Goal: Task Accomplishment & Management: Manage account settings

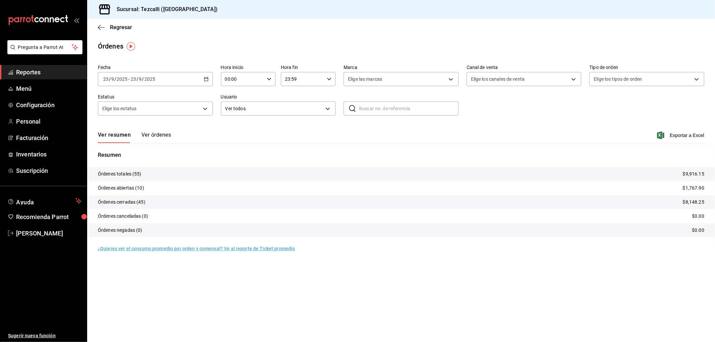
click at [161, 142] on button "Ver órdenes" at bounding box center [156, 137] width 30 height 11
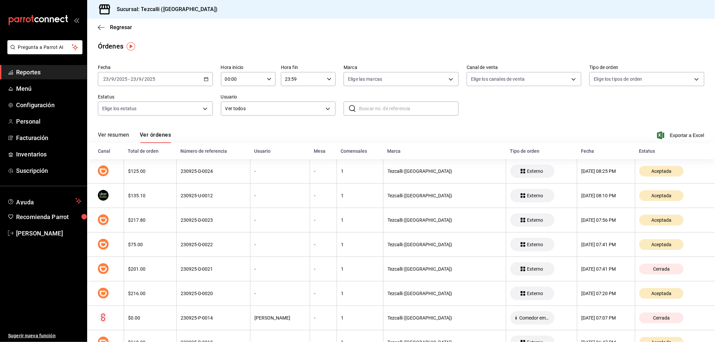
click at [124, 135] on button "Ver resumen" at bounding box center [113, 137] width 31 height 11
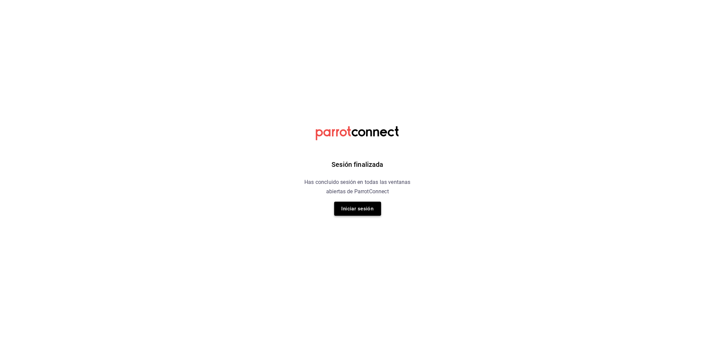
click at [364, 212] on button "Iniciar sesión" at bounding box center [357, 209] width 47 height 14
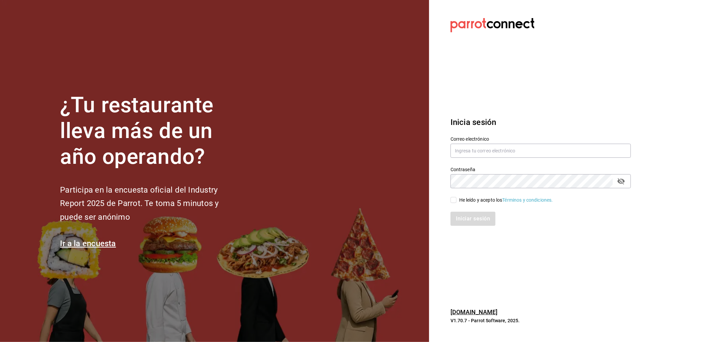
click at [513, 160] on div "Contraseña Contraseña" at bounding box center [537, 174] width 188 height 30
click at [513, 158] on input "text" at bounding box center [541, 151] width 180 height 14
type input "rafaed021@gmail.com"
click at [468, 197] on div "He leído y acepto los Términos y condiciones." at bounding box center [506, 200] width 94 height 7
click at [457, 197] on input "He leído y acepto los Términos y condiciones." at bounding box center [454, 200] width 6 height 6
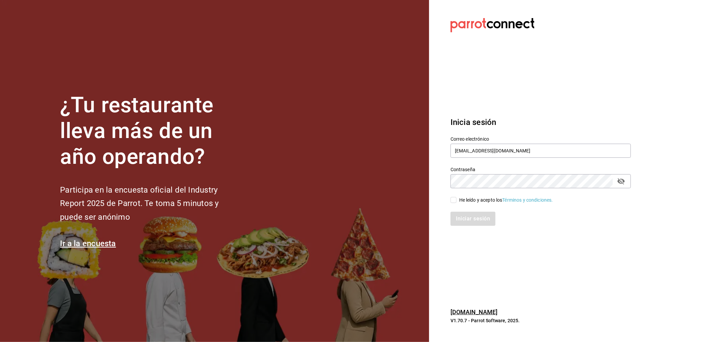
checkbox input "true"
click at [475, 223] on button "Iniciar sesión" at bounding box center [474, 219] width 46 height 14
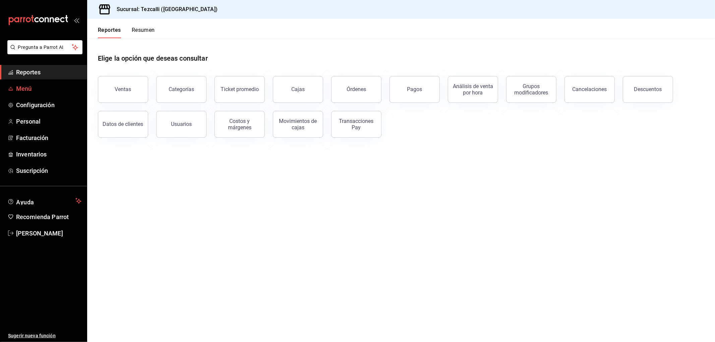
click at [28, 92] on span "Menú" at bounding box center [48, 88] width 65 height 9
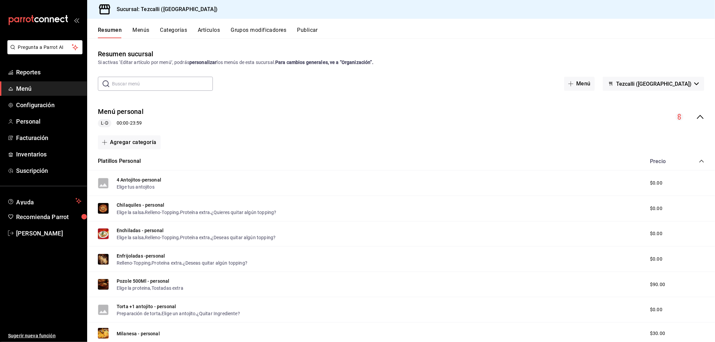
click at [696, 119] on icon "collapse-menu-row" at bounding box center [700, 117] width 8 height 8
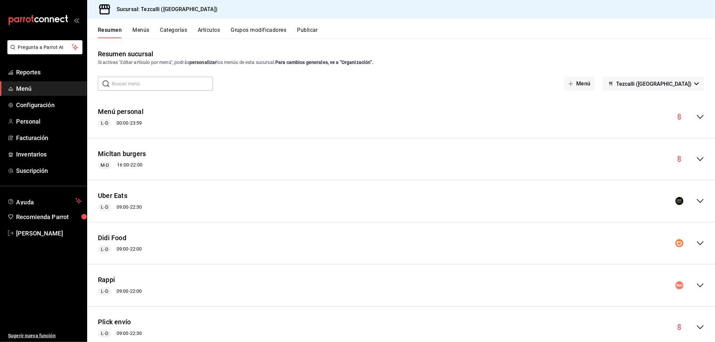
scroll to position [62, 0]
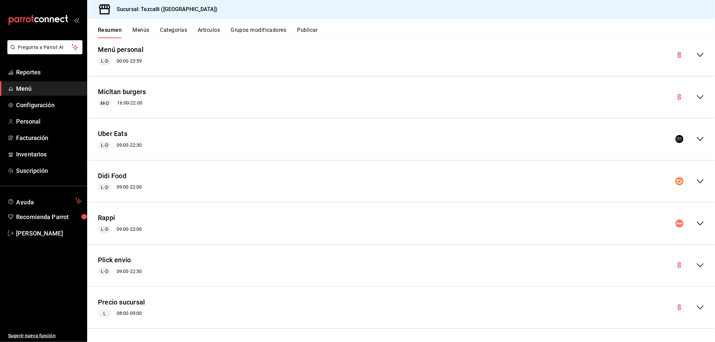
click at [698, 184] on icon "collapse-menu-row" at bounding box center [700, 181] width 8 height 8
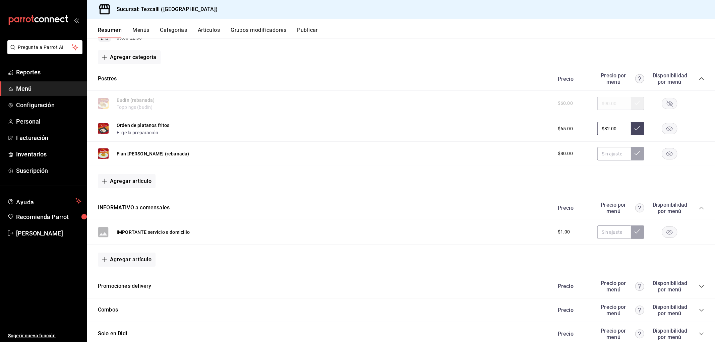
scroll to position [397, 0]
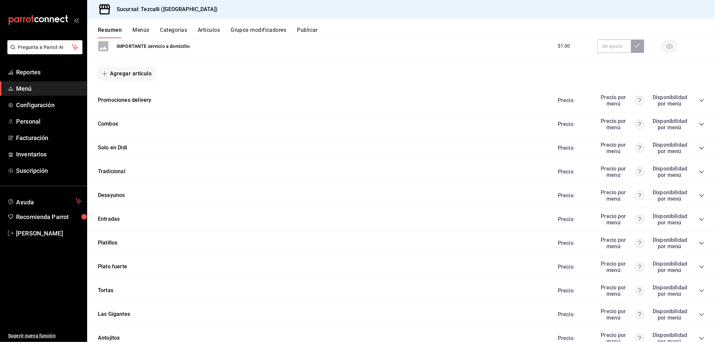
click at [700, 248] on div "Platillos Precio Precio por menú Disponibilidad por menú" at bounding box center [401, 244] width 628 height 24
click at [699, 246] on icon "collapse-category-row" at bounding box center [701, 243] width 5 height 5
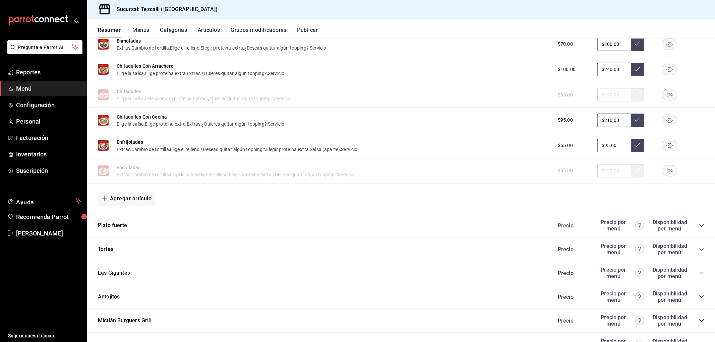
scroll to position [584, 0]
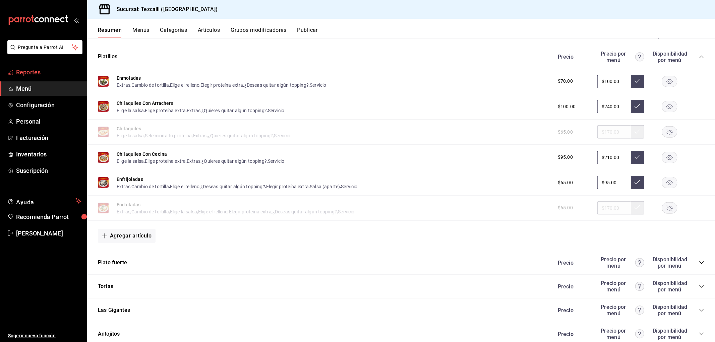
click at [55, 75] on span "Reportes" at bounding box center [48, 72] width 65 height 9
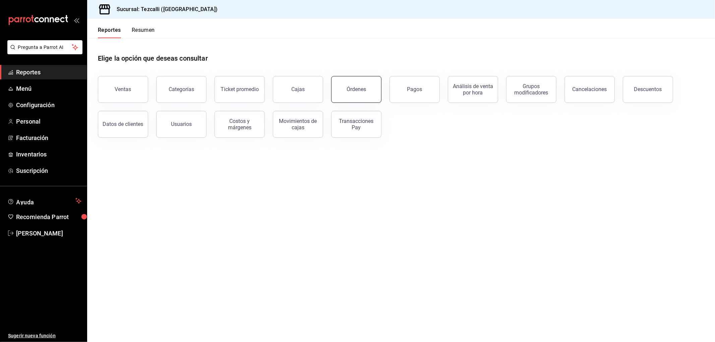
click at [357, 88] on div "Órdenes" at bounding box center [356, 89] width 19 height 6
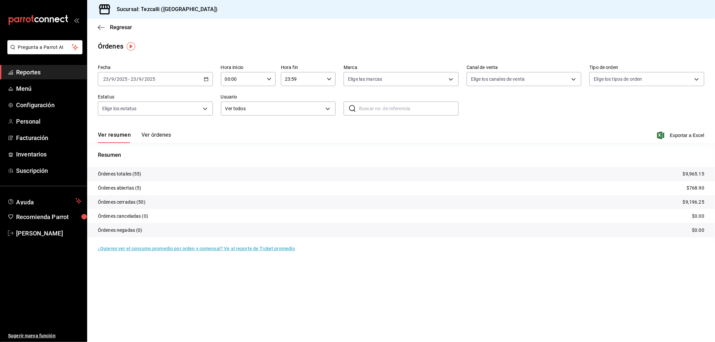
click at [161, 132] on button "Ver órdenes" at bounding box center [156, 137] width 30 height 11
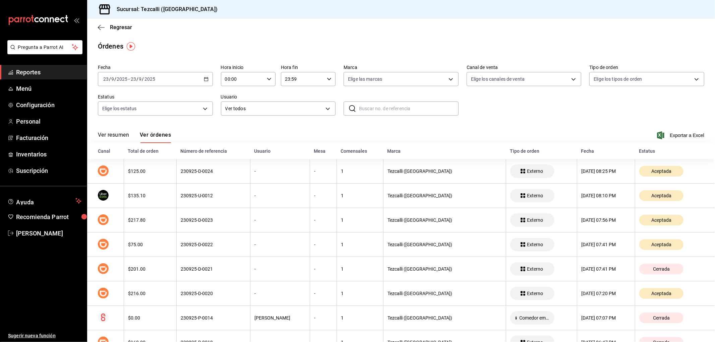
click at [112, 134] on button "Ver resumen" at bounding box center [113, 137] width 31 height 11
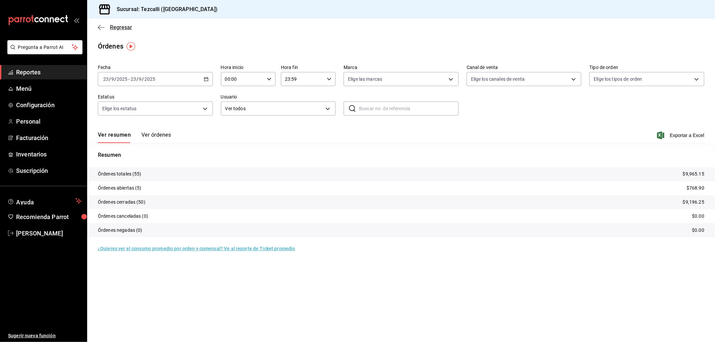
click at [124, 26] on span "Regresar" at bounding box center [121, 27] width 22 height 6
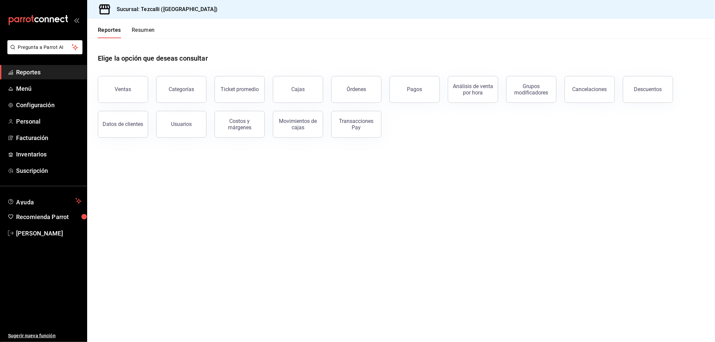
click at [42, 74] on span "Reportes" at bounding box center [48, 72] width 65 height 9
click at [35, 85] on span "Menú" at bounding box center [48, 88] width 65 height 9
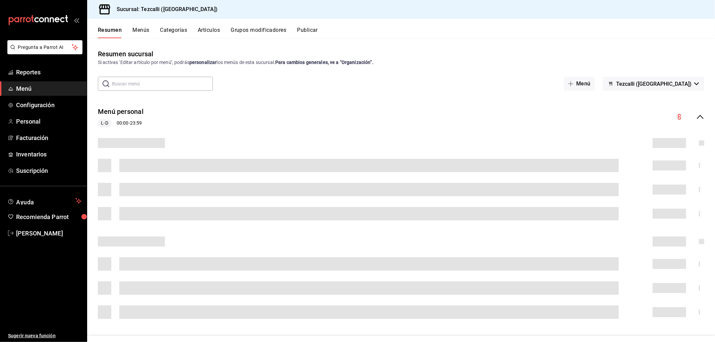
click at [702, 114] on div "Menú personal L-D 00:00 - 23:59" at bounding box center [401, 117] width 628 height 31
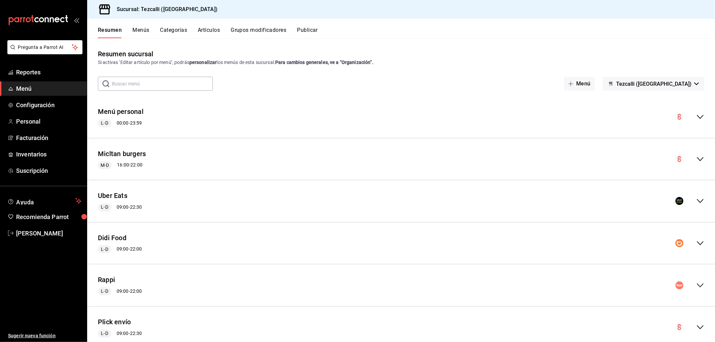
click at [697, 242] on icon "collapse-menu-row" at bounding box center [700, 243] width 8 height 8
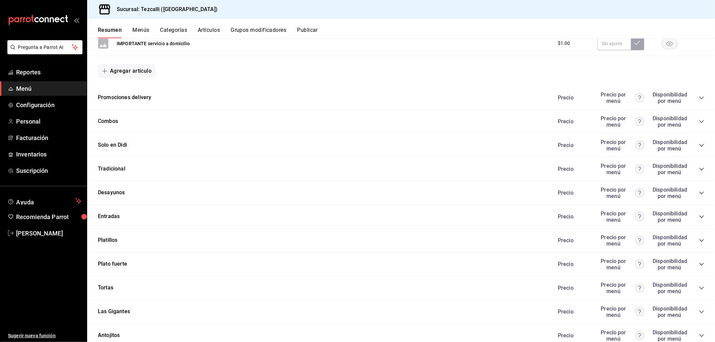
scroll to position [435, 0]
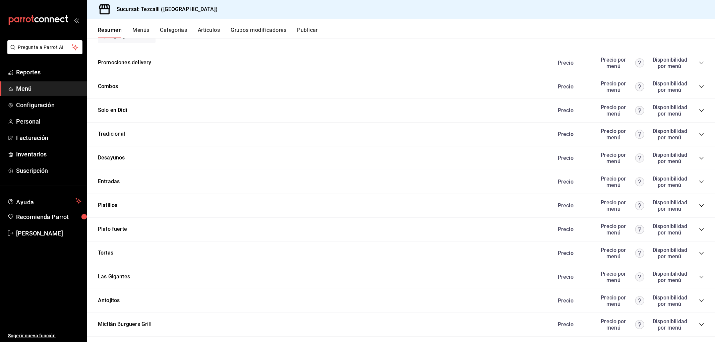
click at [699, 185] on icon "collapse-category-row" at bounding box center [701, 181] width 5 height 5
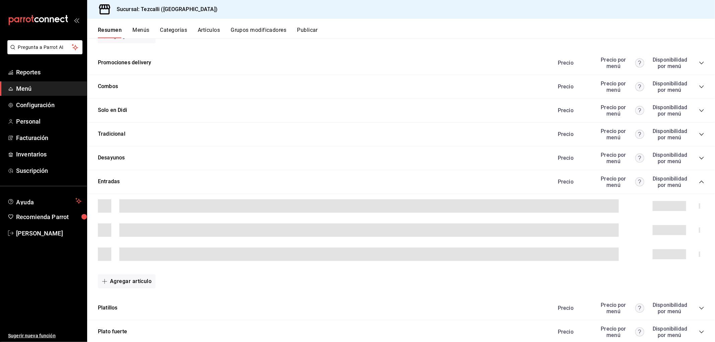
click at [699, 183] on icon "collapse-category-row" at bounding box center [701, 182] width 4 height 3
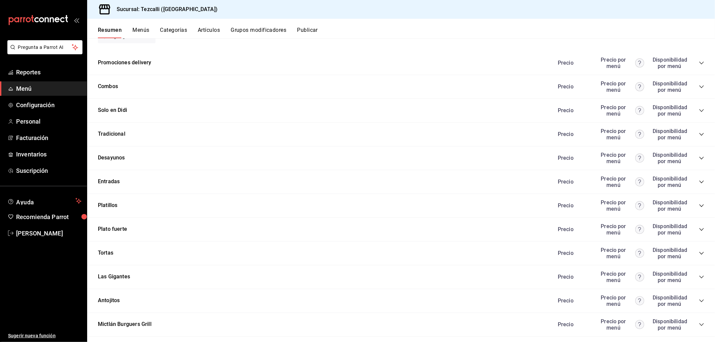
click at [699, 209] on icon "collapse-category-row" at bounding box center [701, 205] width 5 height 5
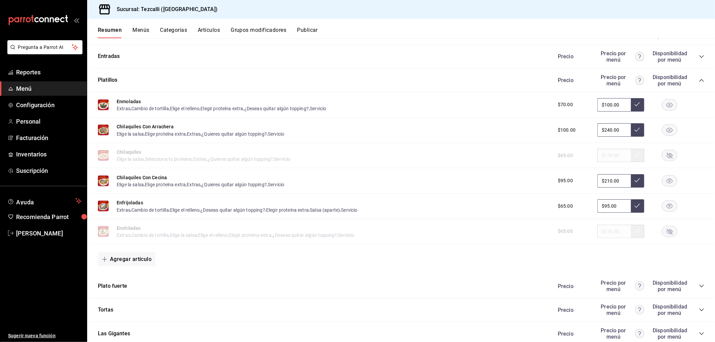
scroll to position [547, 0]
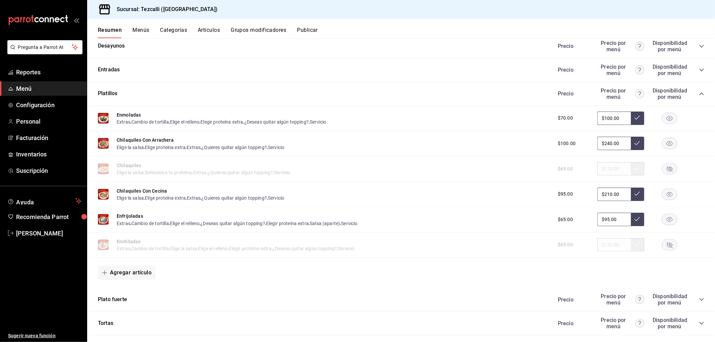
click at [612, 201] on input "$210.00" at bounding box center [614, 194] width 34 height 13
type input "$198.00"
click at [635, 196] on icon at bounding box center [637, 193] width 5 height 5
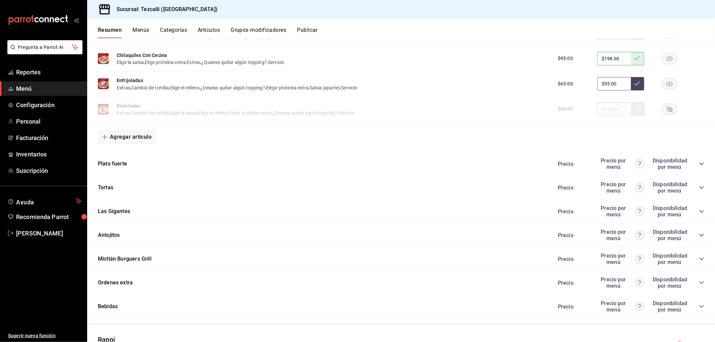
scroll to position [733, 0]
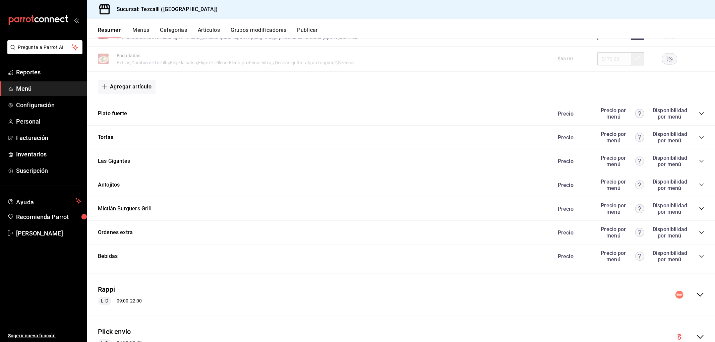
click at [699, 210] on icon "collapse-category-row" at bounding box center [701, 209] width 4 height 3
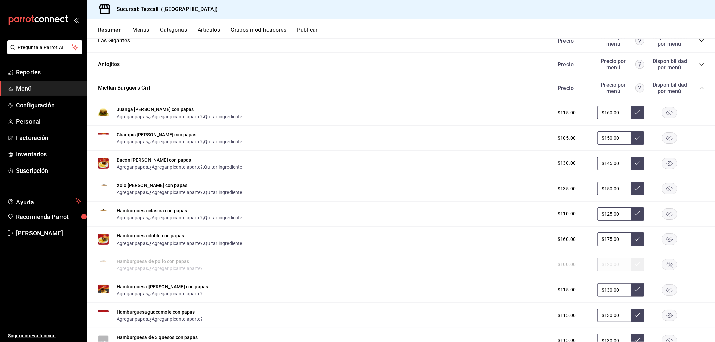
scroll to position [919, 0]
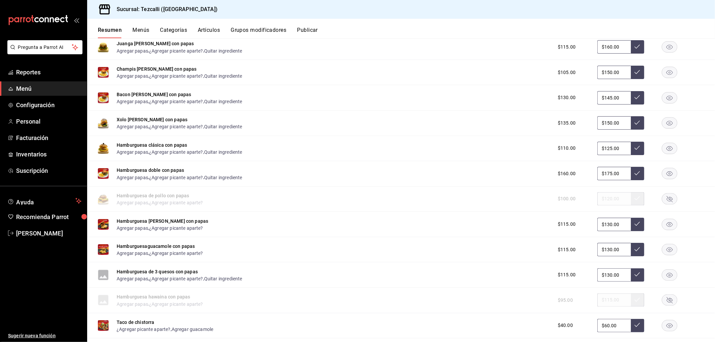
click at [616, 256] on input "$130.00" at bounding box center [614, 249] width 34 height 13
type input "$198.00"
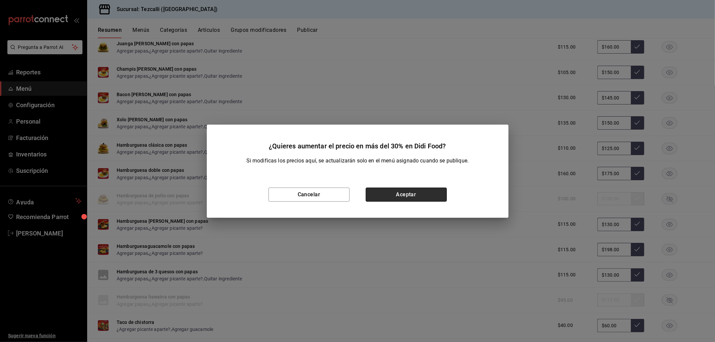
click at [401, 198] on button "Aceptar" at bounding box center [406, 195] width 81 height 14
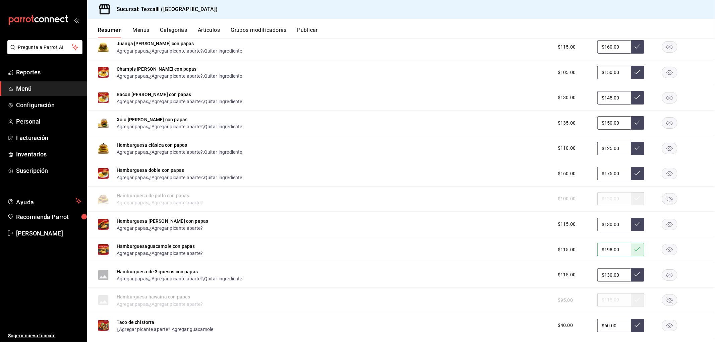
click at [307, 31] on button "Publicar" at bounding box center [307, 32] width 21 height 11
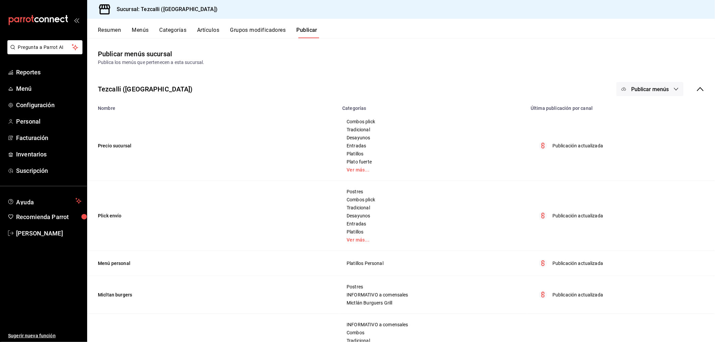
click at [661, 82] on button "Publicar menús" at bounding box center [650, 89] width 67 height 14
click at [655, 150] on span "DiDi Food" at bounding box center [654, 148] width 32 height 7
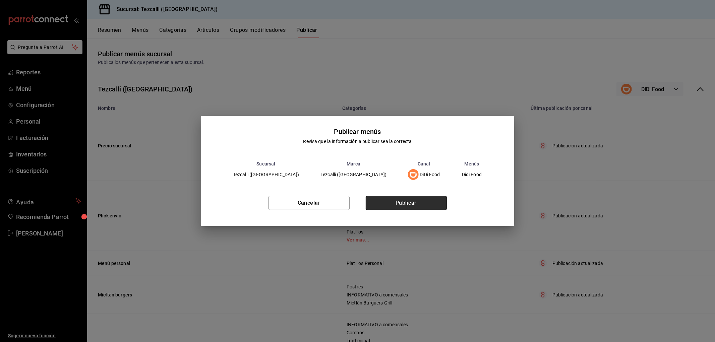
click at [426, 209] on button "Publicar" at bounding box center [406, 203] width 81 height 14
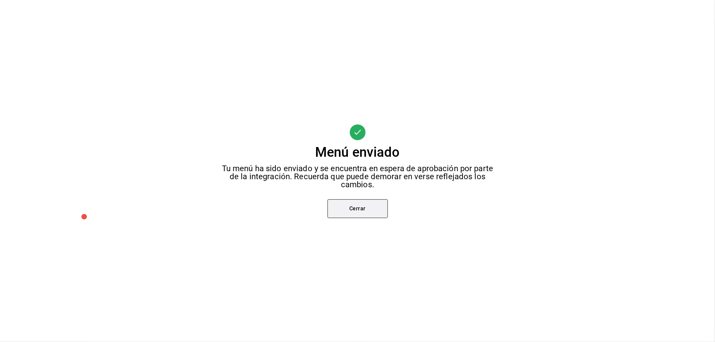
click at [364, 201] on button "Cerrar" at bounding box center [358, 208] width 60 height 19
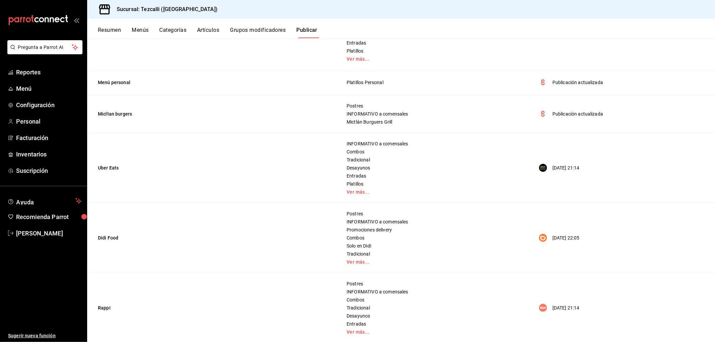
scroll to position [186, 0]
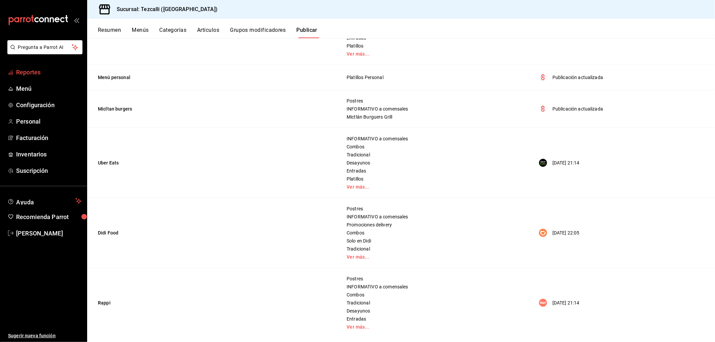
click at [43, 72] on span "Reportes" at bounding box center [48, 72] width 65 height 9
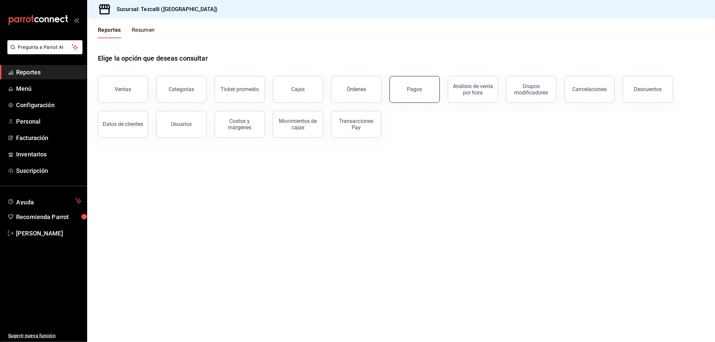
click at [408, 96] on button "Pagos" at bounding box center [415, 89] width 50 height 27
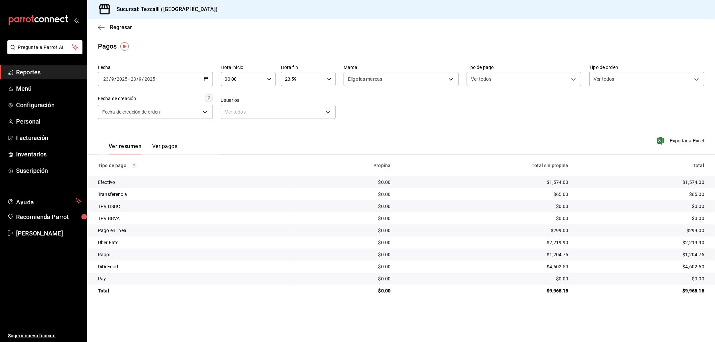
click at [146, 82] on div "[DATE] [DATE] - [DATE] [DATE]" at bounding box center [155, 79] width 115 height 14
click at [139, 102] on span "Hoy" at bounding box center [130, 99] width 52 height 7
